Goal: Entertainment & Leisure: Consume media (video, audio)

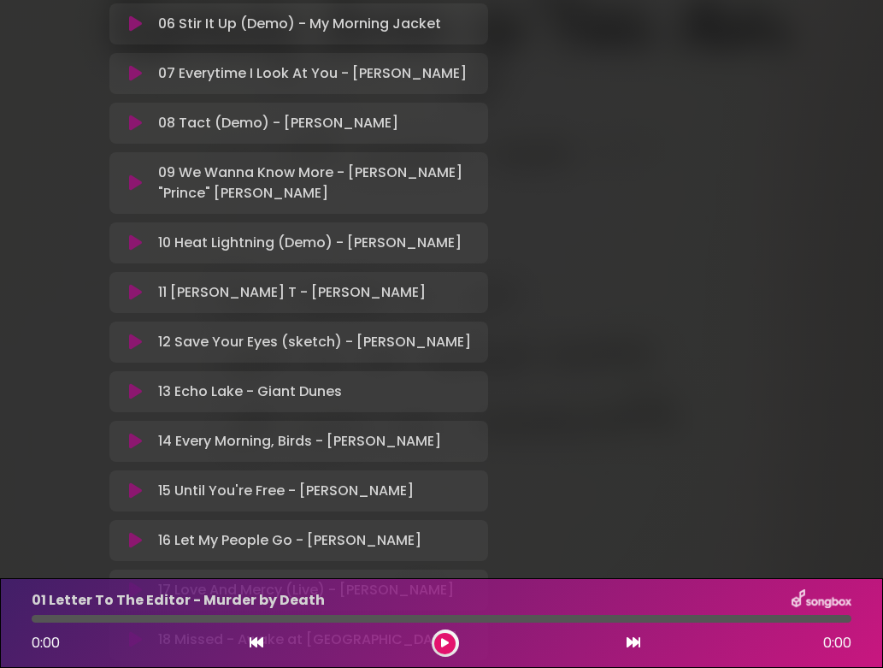
scroll to position [687, 0]
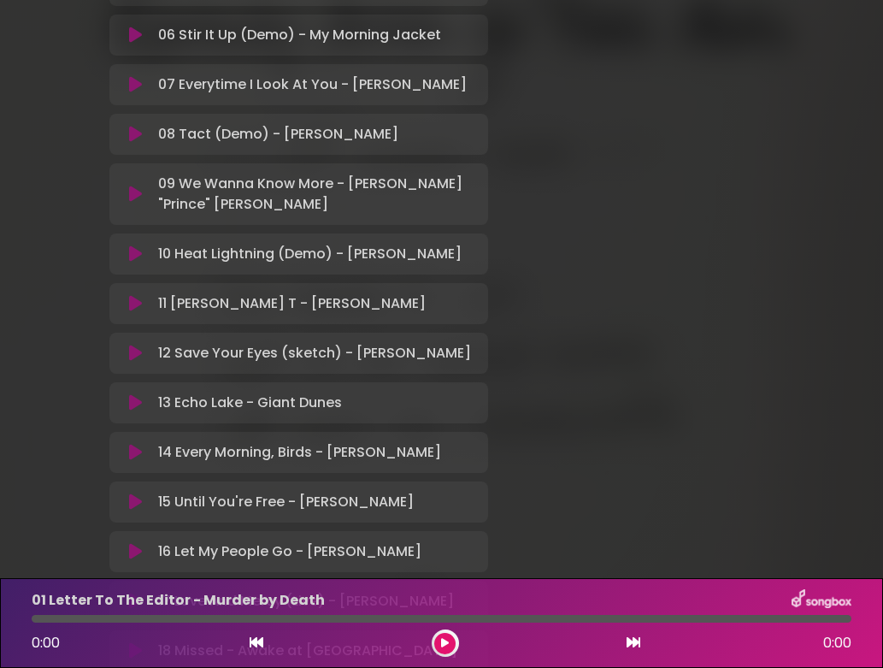
click at [338, 187] on p "09 We Wanna Know More - [PERSON_NAME] "Prince" [PERSON_NAME] Loading Track..." at bounding box center [318, 194] width 320 height 41
click at [134, 196] on icon at bounding box center [135, 194] width 13 height 17
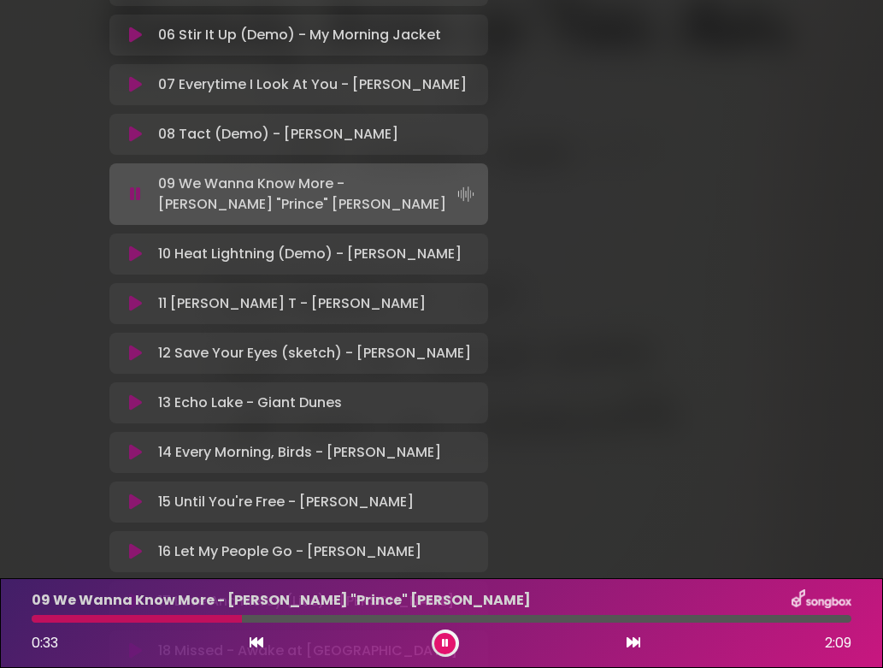
click at [534, 620] on div at bounding box center [442, 619] width 820 height 8
click at [137, 305] on icon at bounding box center [135, 303] width 13 height 17
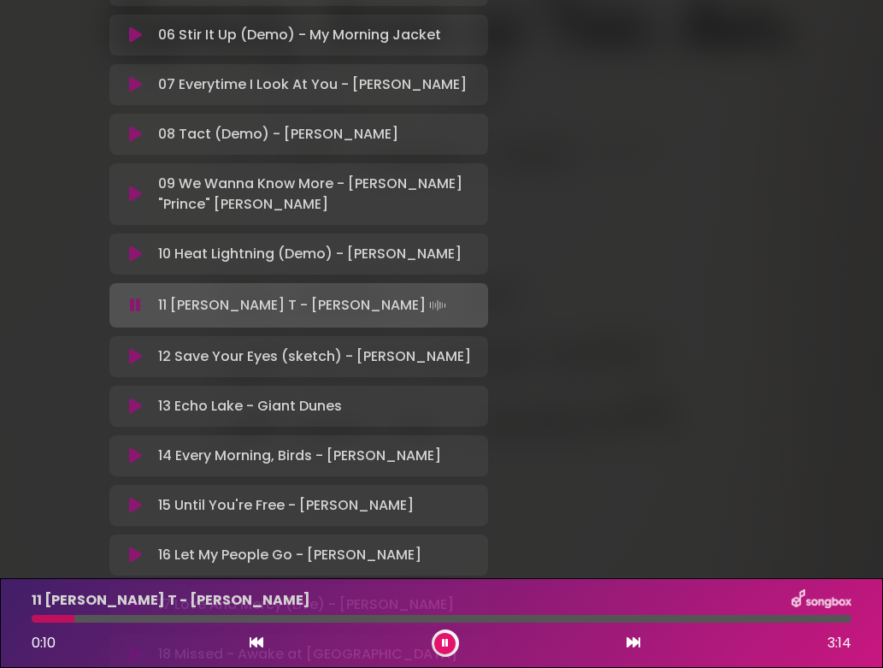
click at [133, 464] on icon at bounding box center [135, 455] width 13 height 17
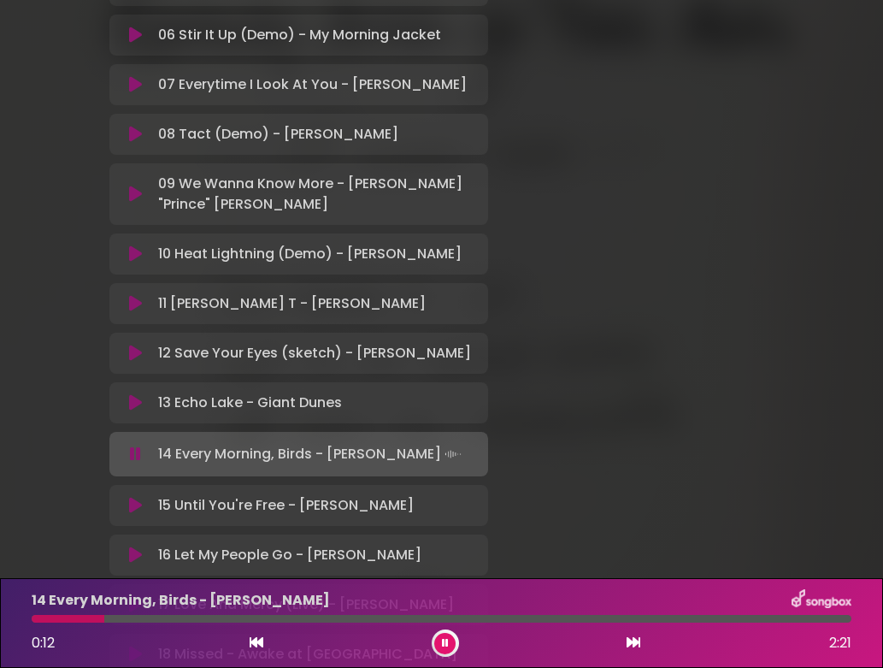
click at [241, 617] on div at bounding box center [442, 619] width 820 height 8
click at [139, 27] on icon at bounding box center [135, 35] width 13 height 17
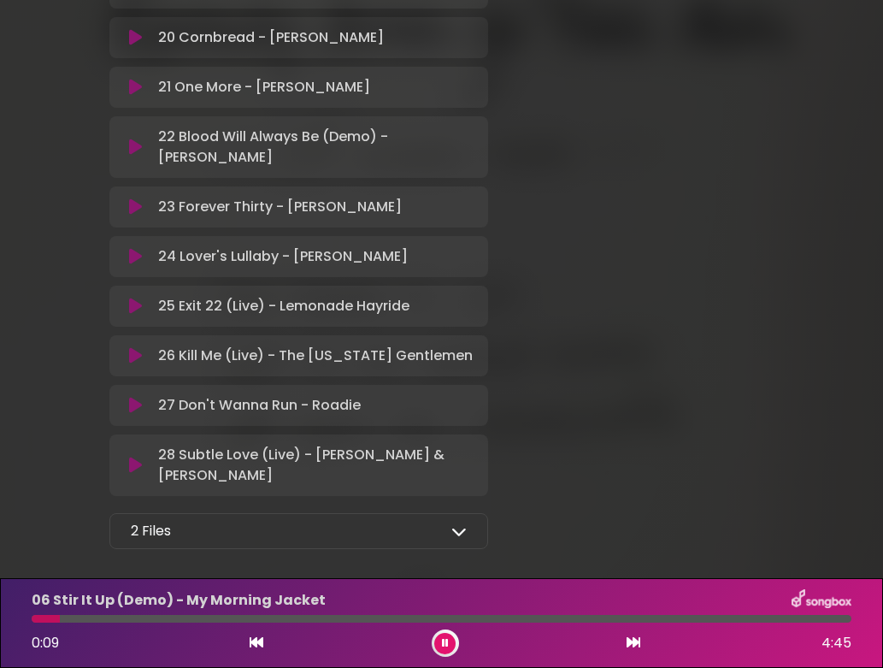
scroll to position [1523, 0]
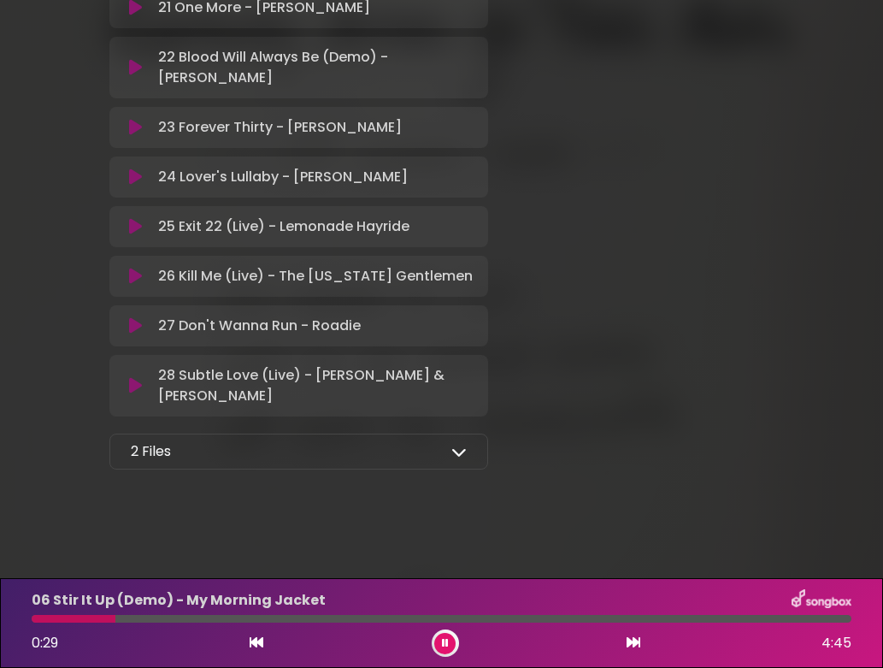
click at [138, 323] on icon at bounding box center [135, 325] width 13 height 17
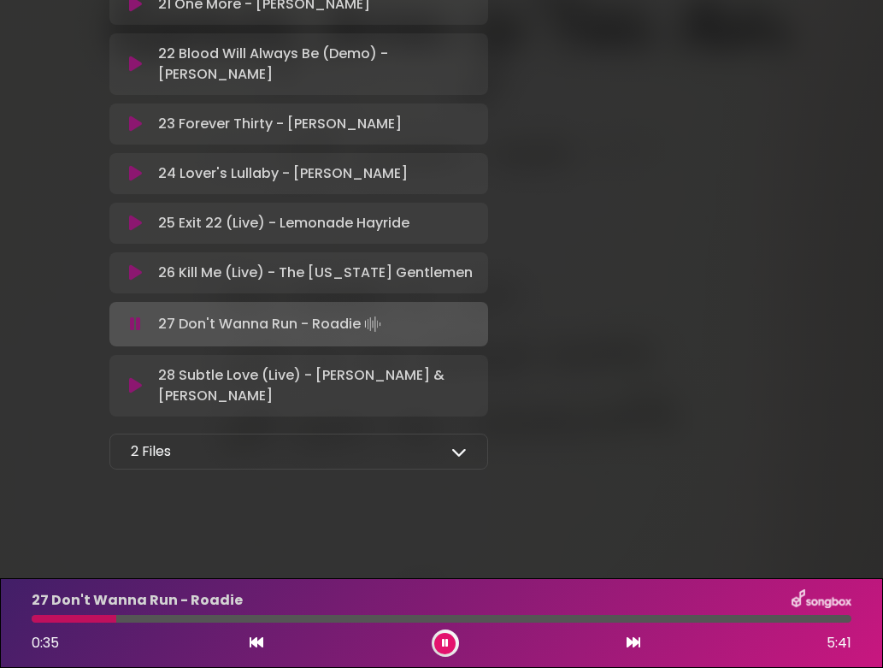
click at [457, 459] on icon at bounding box center [458, 451] width 15 height 15
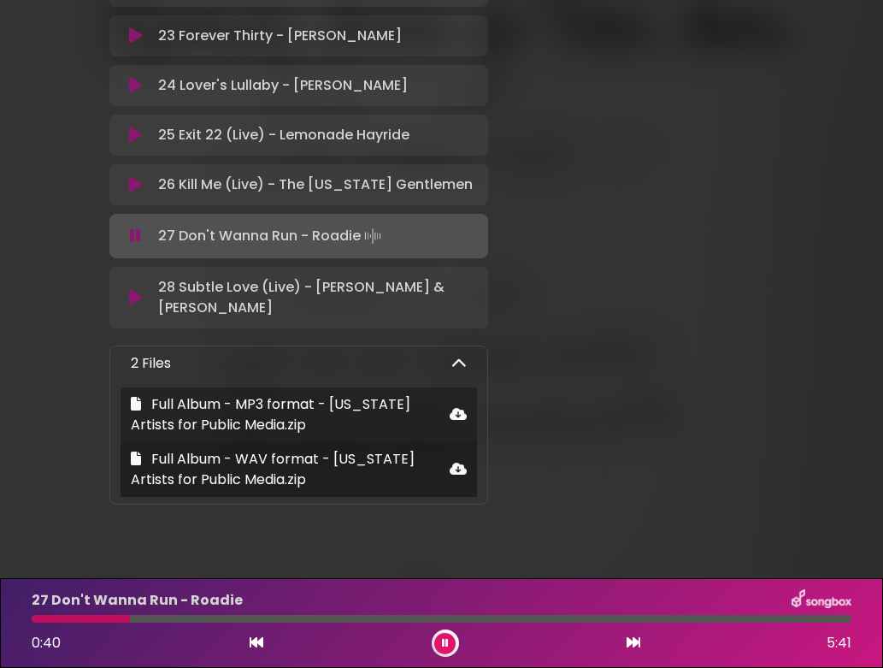
scroll to position [1646, 0]
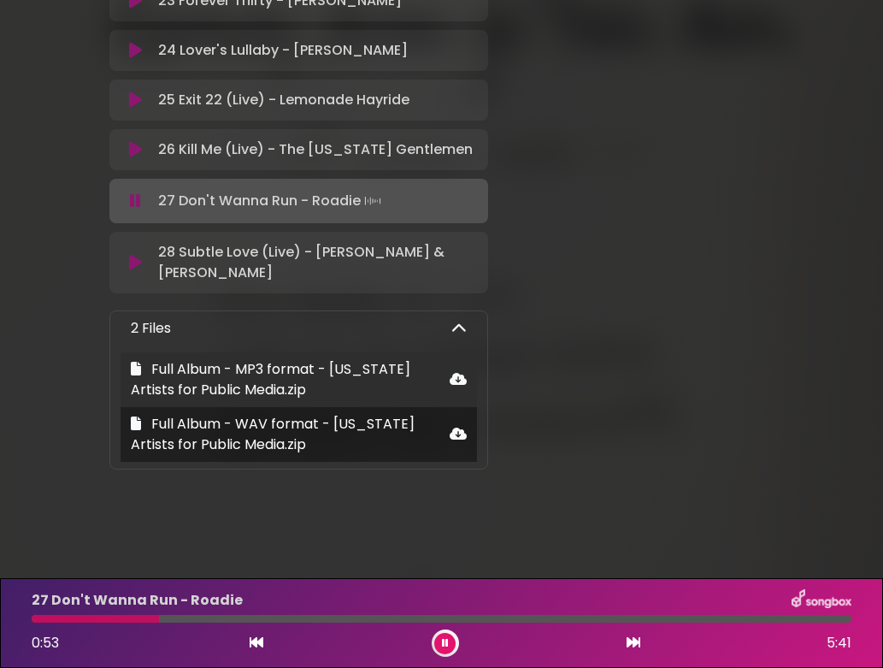
click at [456, 381] on icon at bounding box center [458, 379] width 17 height 14
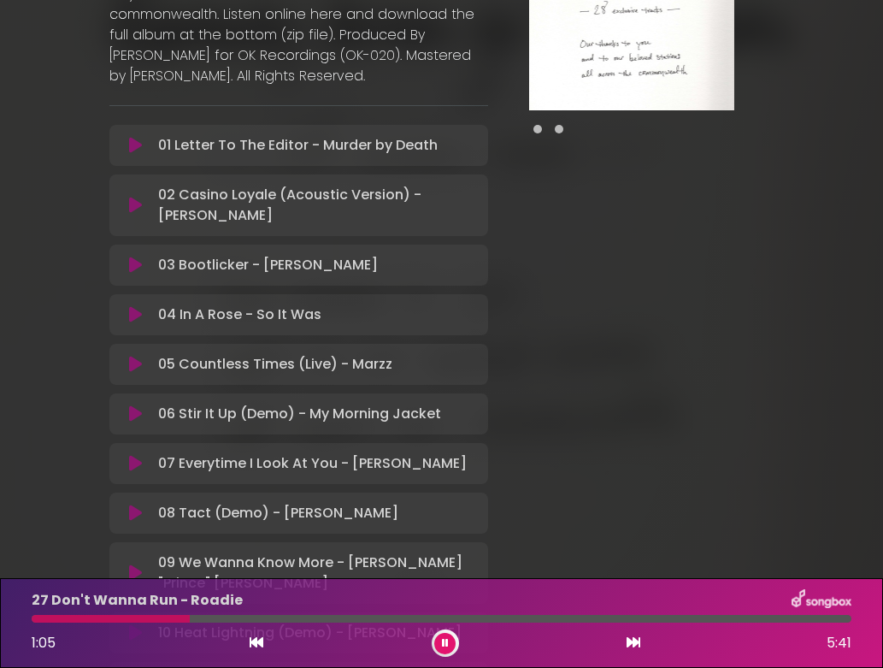
scroll to position [297, 0]
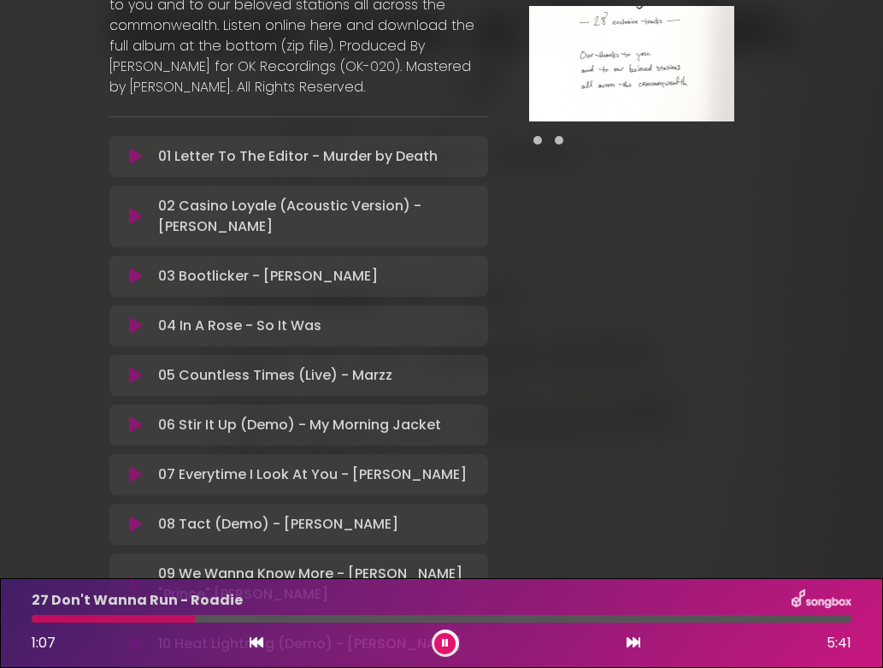
click at [133, 157] on icon at bounding box center [135, 156] width 13 height 17
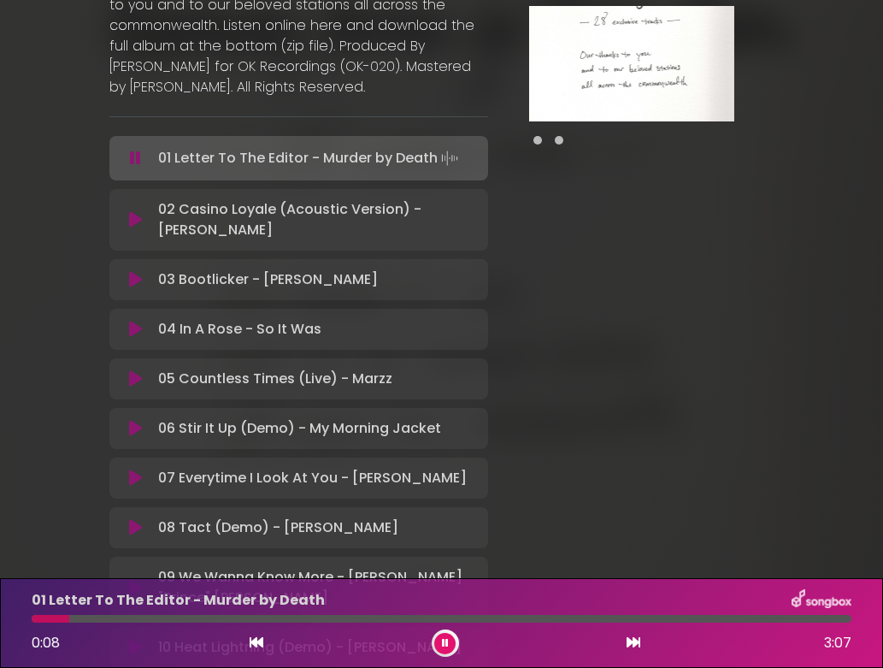
click at [133, 220] on icon at bounding box center [135, 219] width 13 height 17
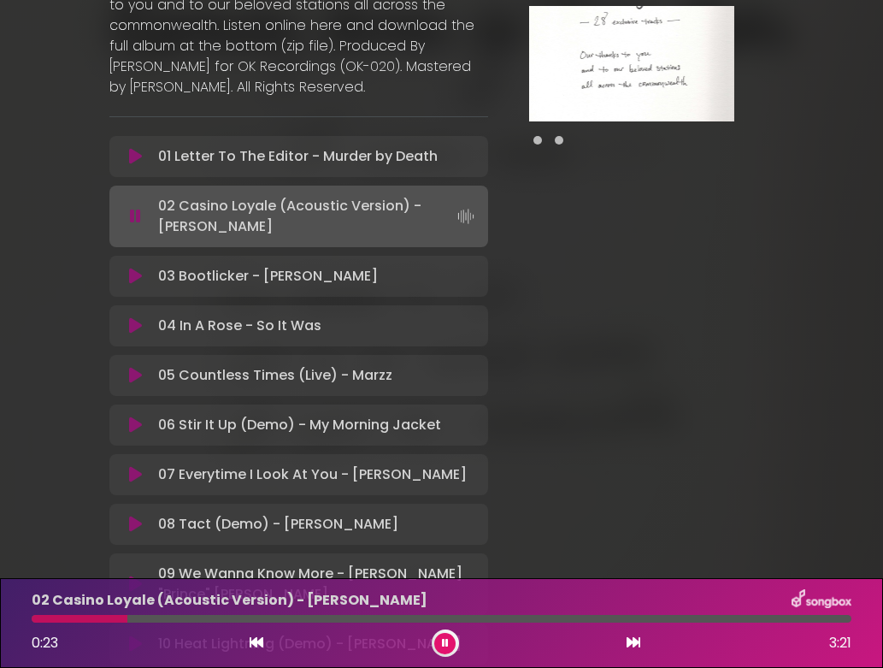
click at [135, 525] on icon at bounding box center [135, 524] width 13 height 17
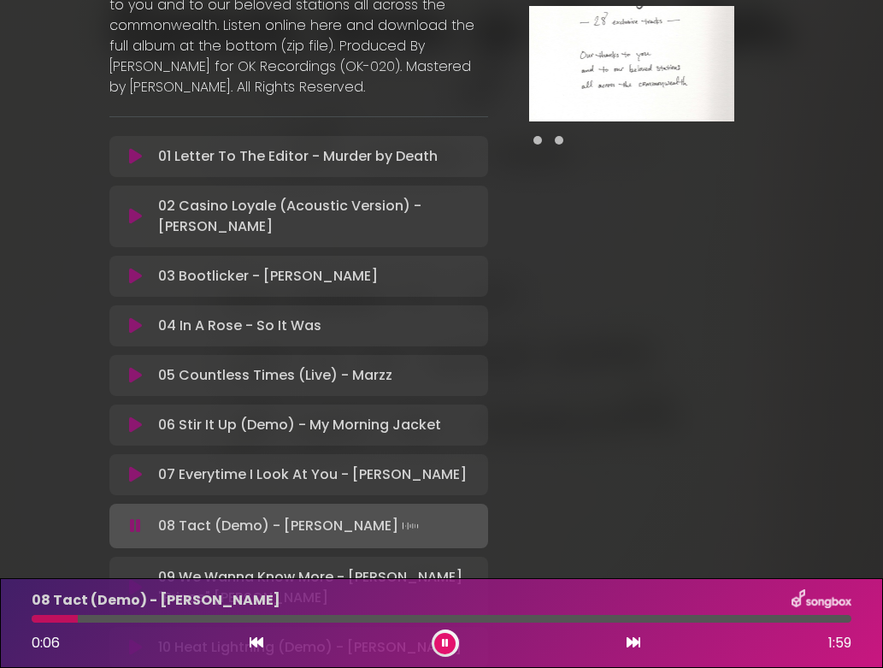
click at [136, 373] on icon at bounding box center [135, 375] width 13 height 17
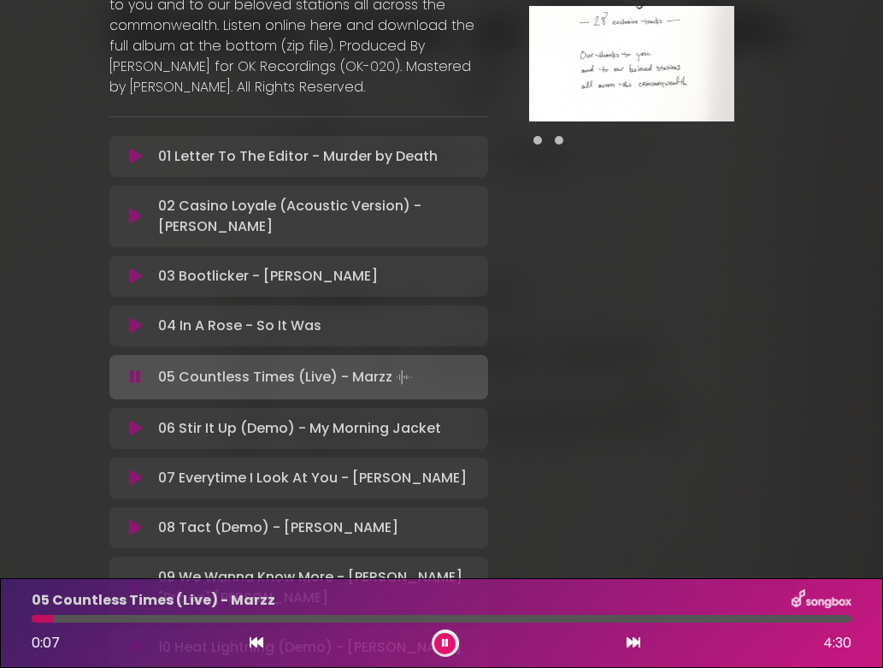
click at [133, 325] on icon at bounding box center [135, 325] width 13 height 17
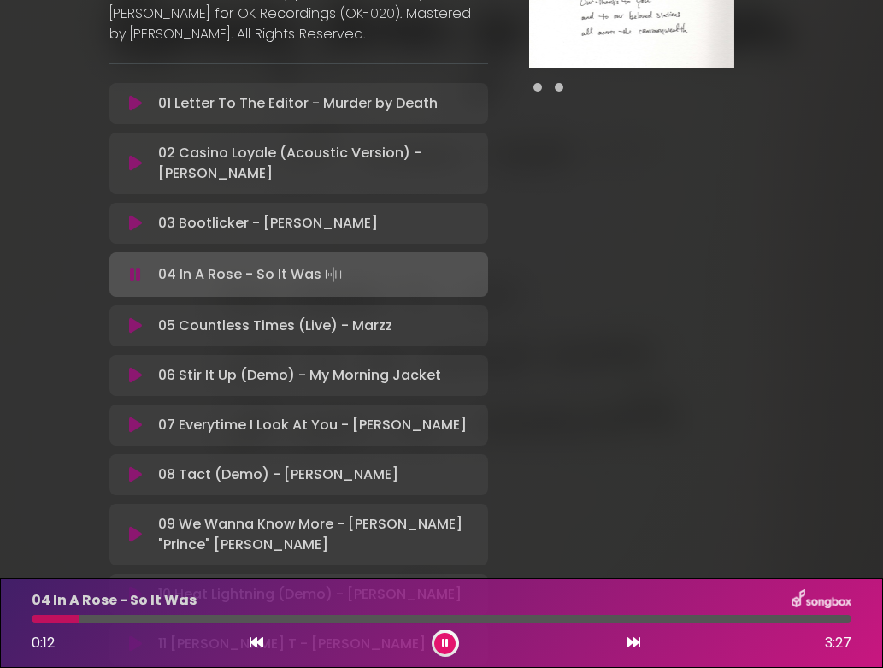
scroll to position [603, 0]
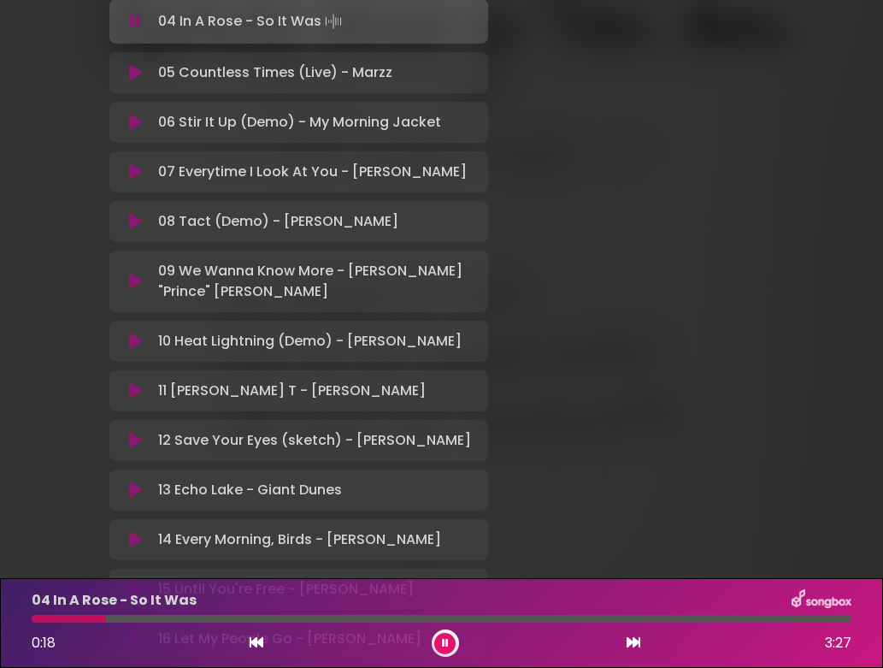
click at [136, 449] on icon at bounding box center [135, 440] width 13 height 17
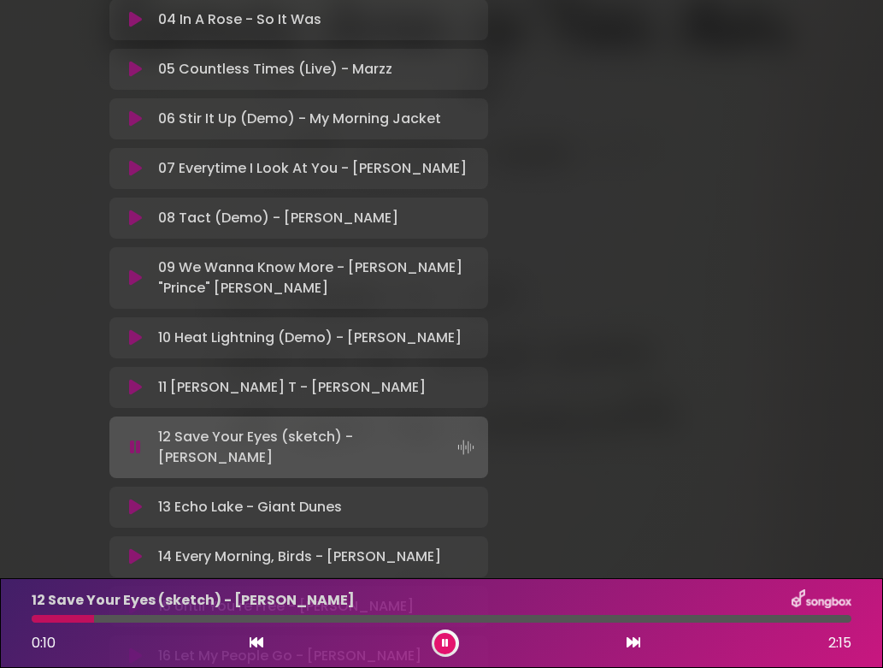
scroll to position [1098, 0]
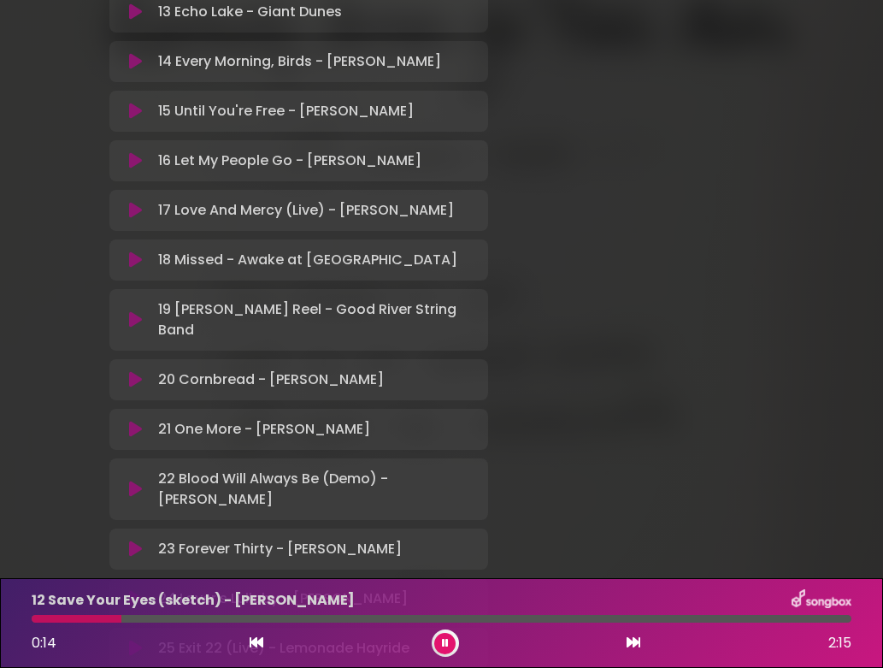
click at [135, 424] on icon at bounding box center [135, 429] width 13 height 17
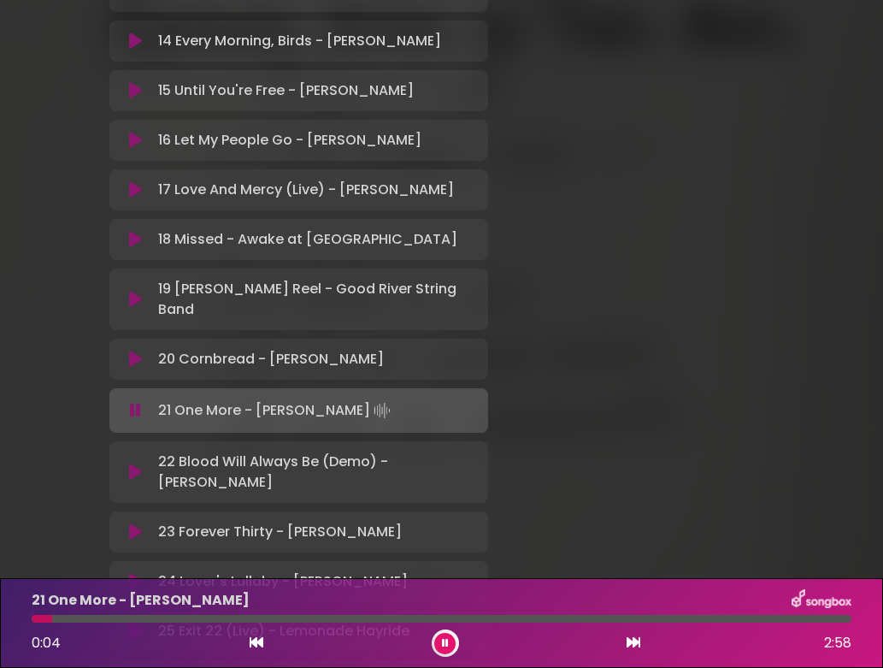
click at [445, 642] on icon at bounding box center [445, 643] width 10 height 12
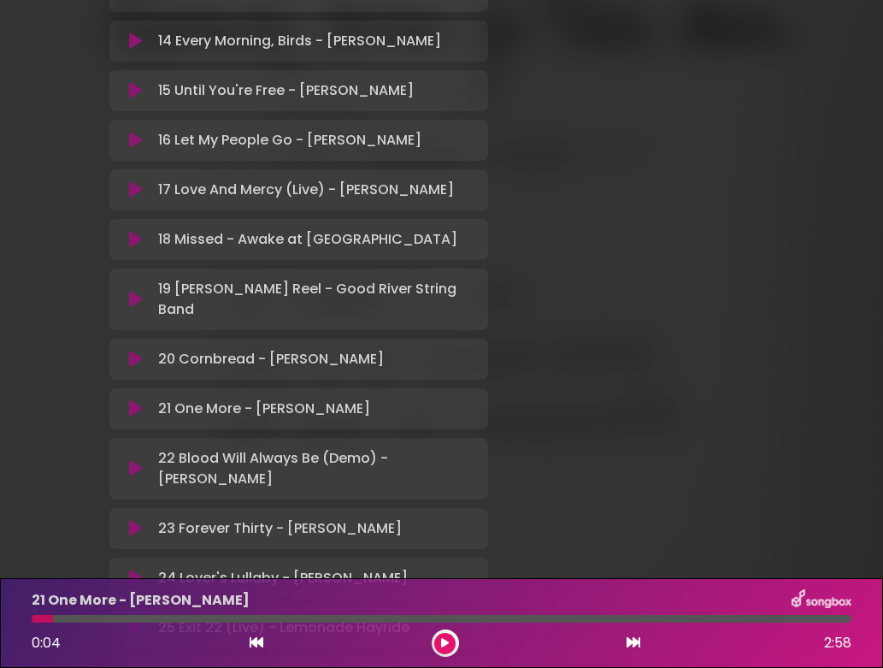
scroll to position [1643, 0]
